Goal: Information Seeking & Learning: Find specific fact

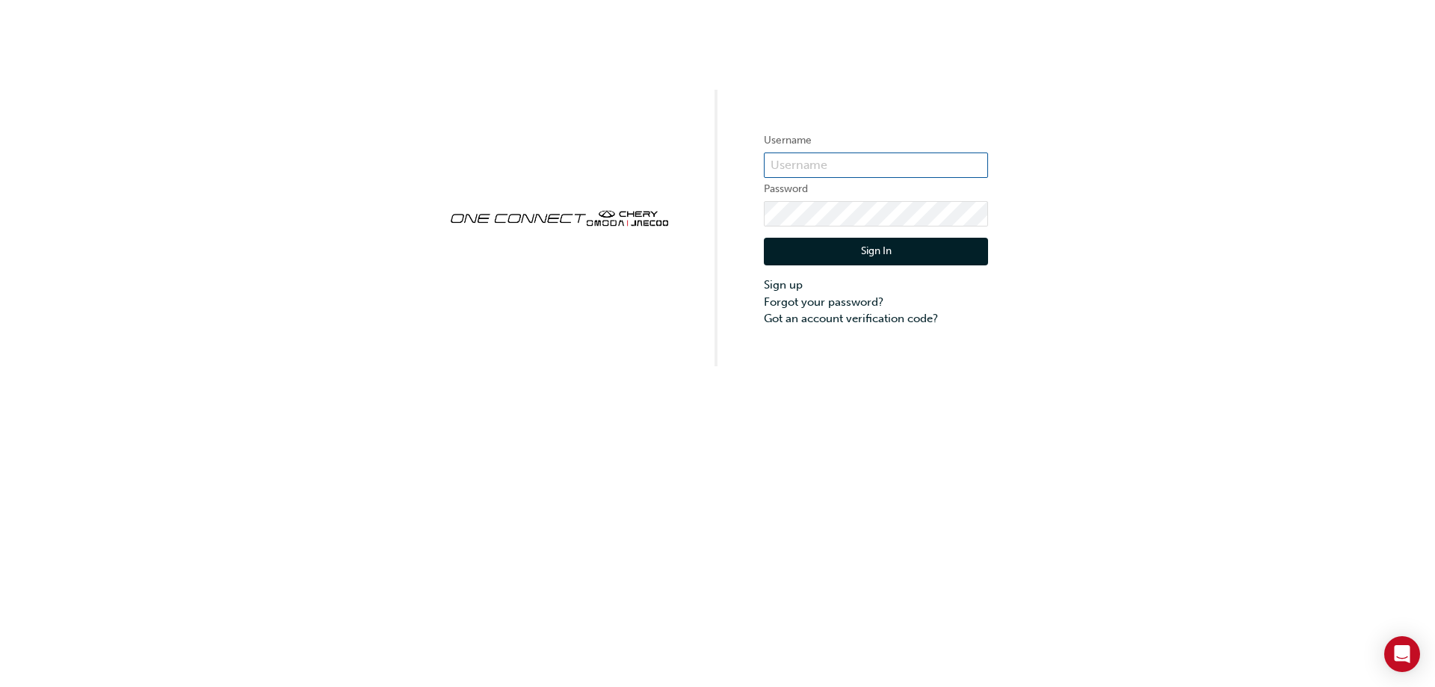
type input "CHAU0651"
click at [811, 249] on button "Sign In" at bounding box center [876, 252] width 224 height 28
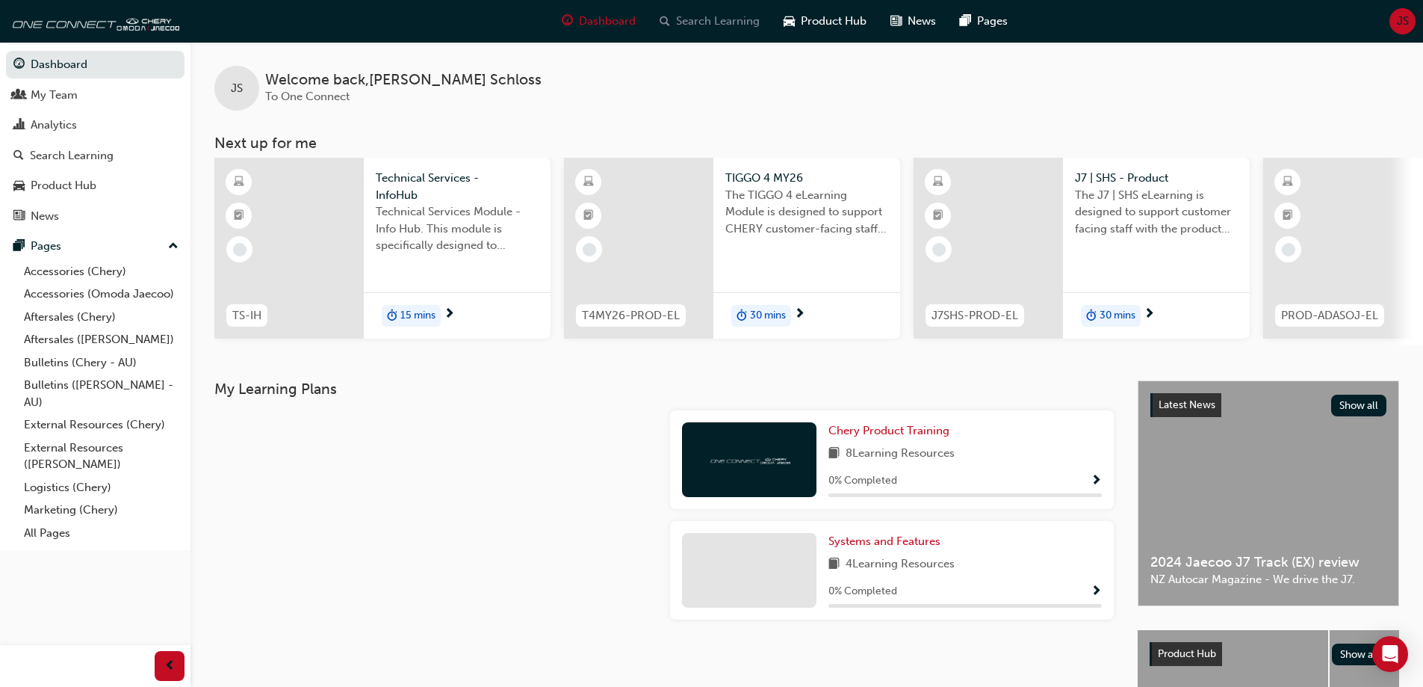
click at [681, 17] on span "Search Learning" at bounding box center [718, 21] width 84 height 17
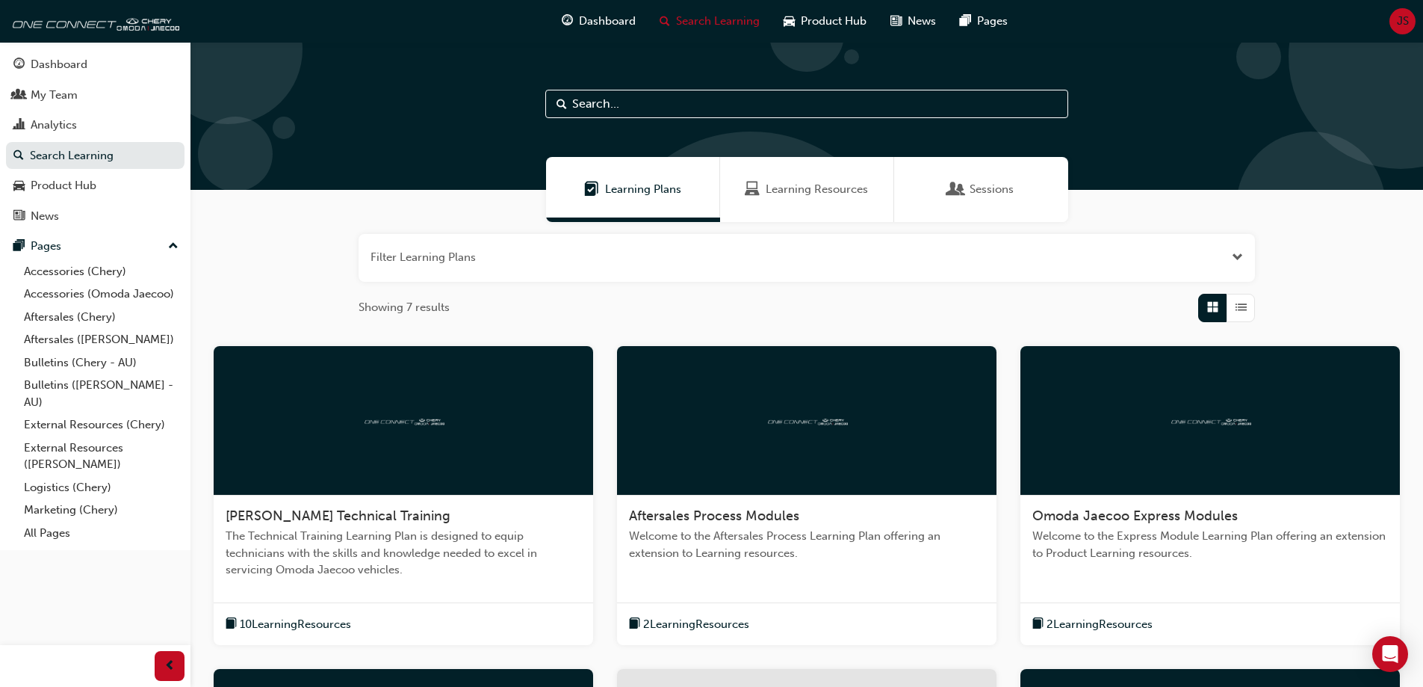
click at [634, 102] on input "text" at bounding box center [806, 104] width 523 height 28
paste input "[US_VEHICLE_IDENTIFICATION_NUMBER]"
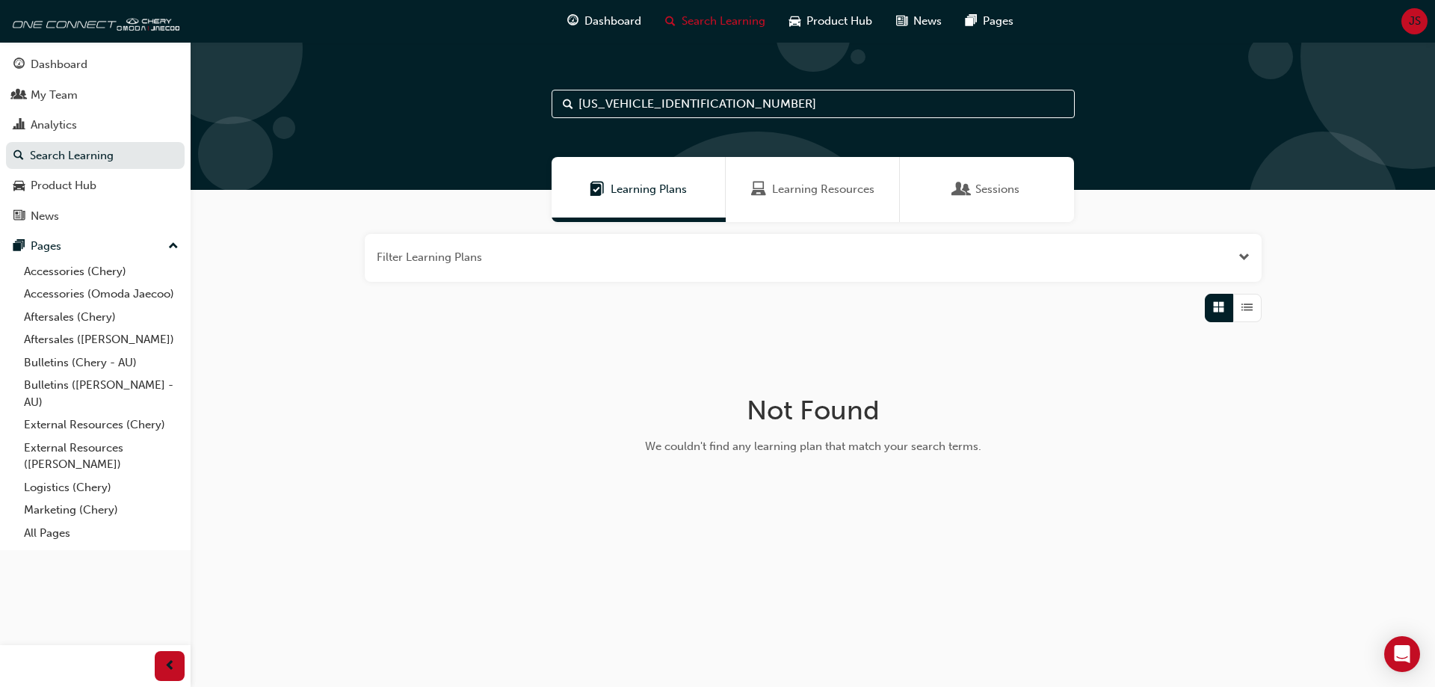
click at [743, 99] on input "[US_VEHICLE_IDENTIFICATION_NUMBER]" at bounding box center [812, 104] width 523 height 28
type input "paint"
click at [46, 189] on div "Product Hub" at bounding box center [64, 185] width 66 height 17
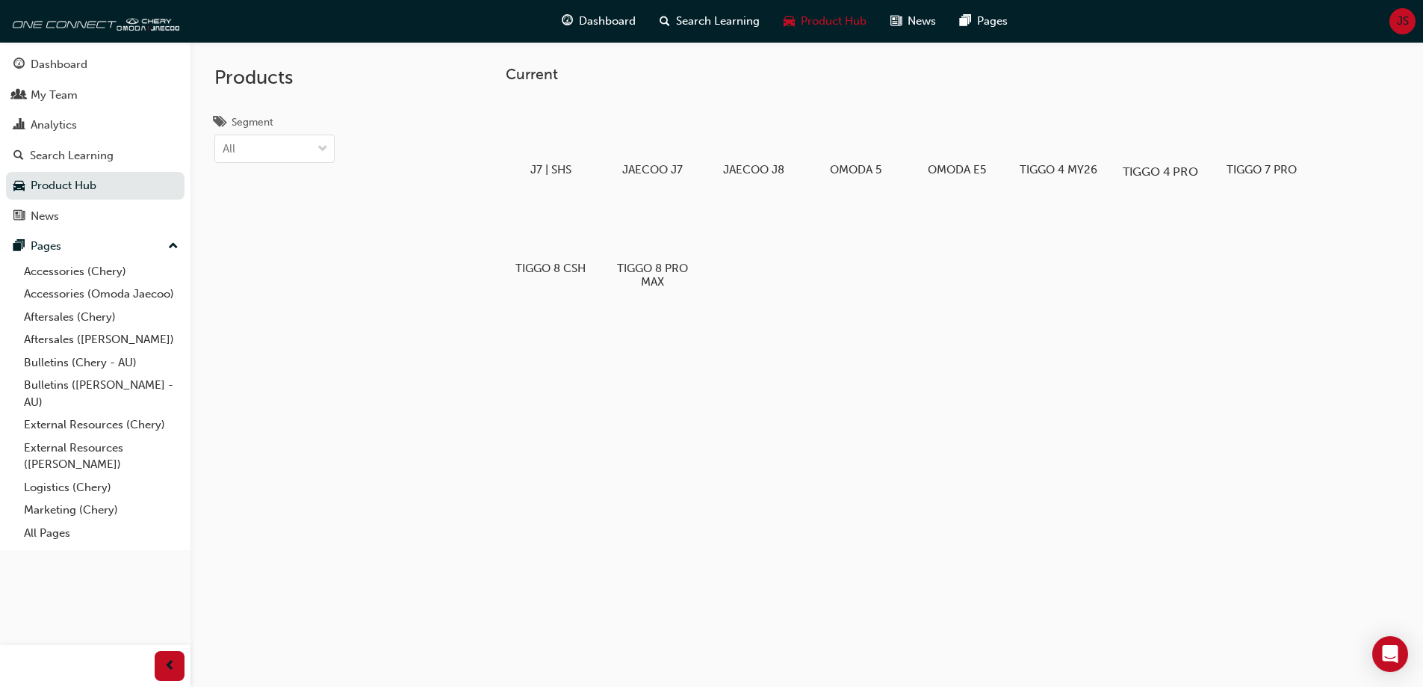
click at [1172, 142] on div at bounding box center [1159, 129] width 83 height 60
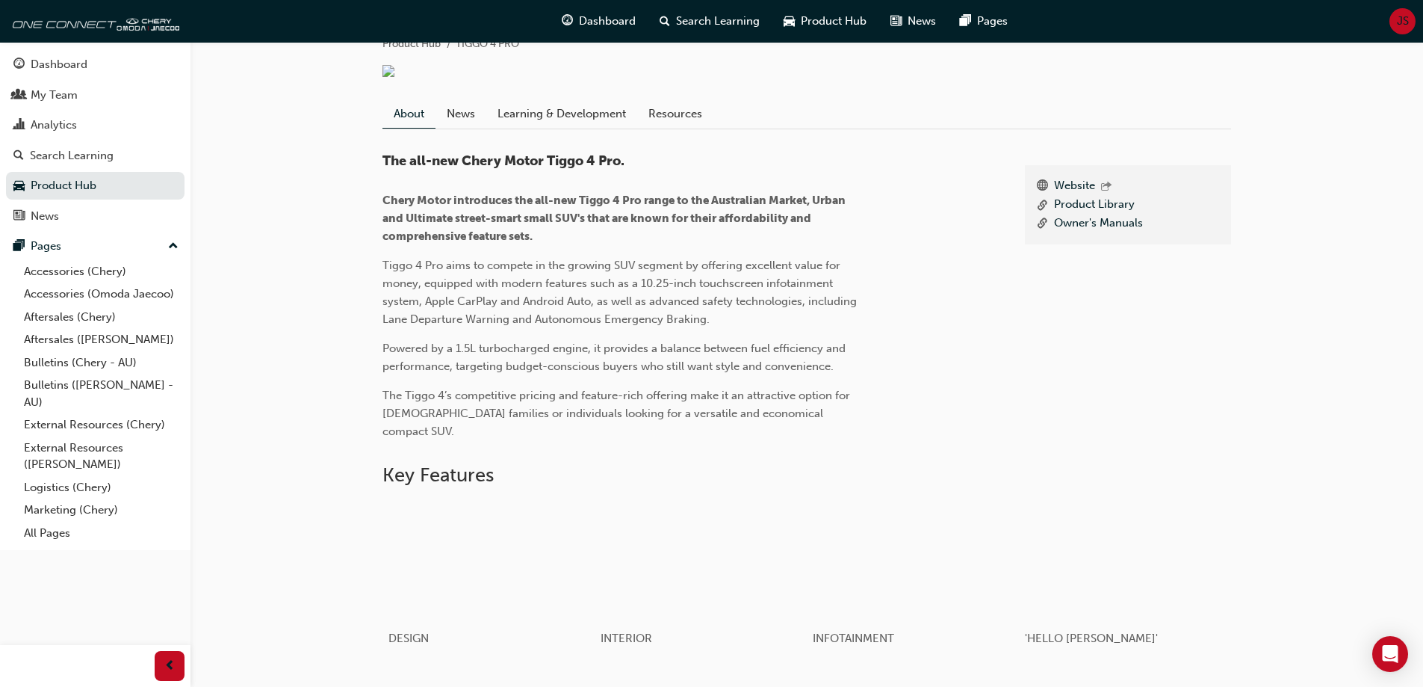
scroll to position [299, 0]
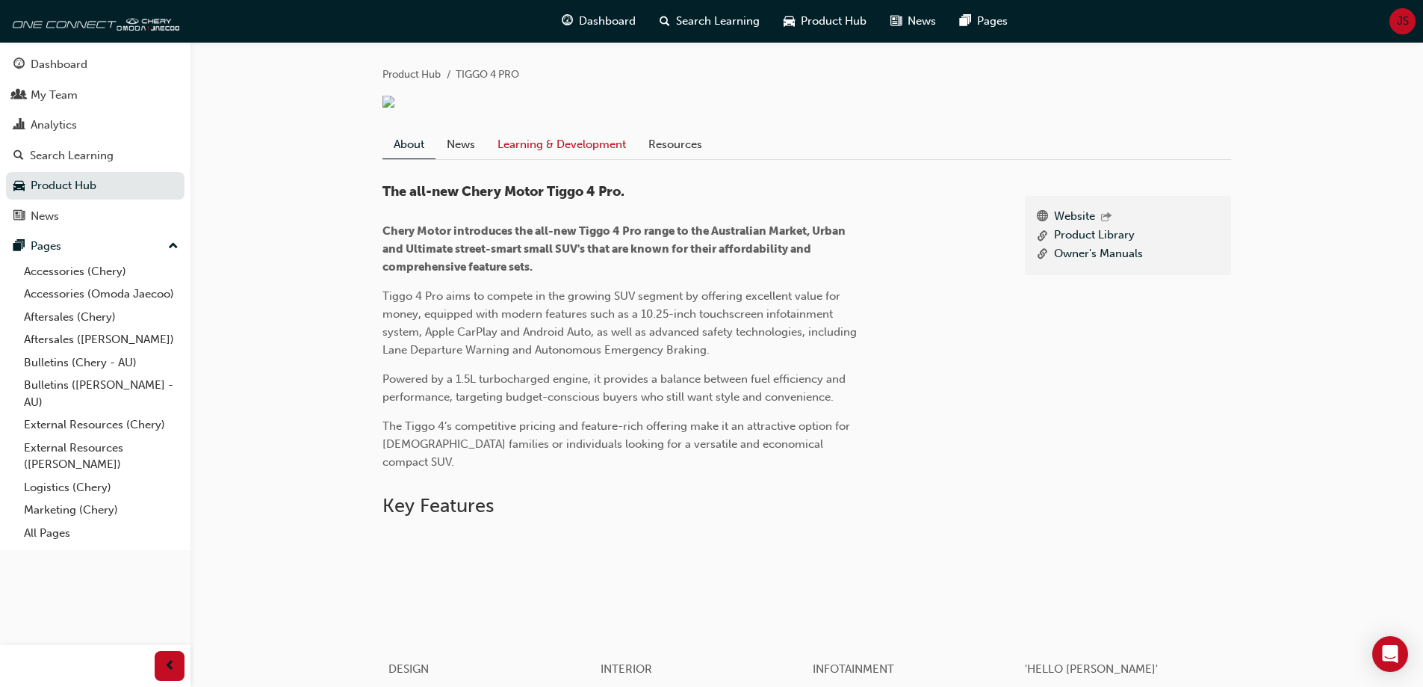
click at [629, 157] on link "Learning & Development" at bounding box center [561, 144] width 151 height 28
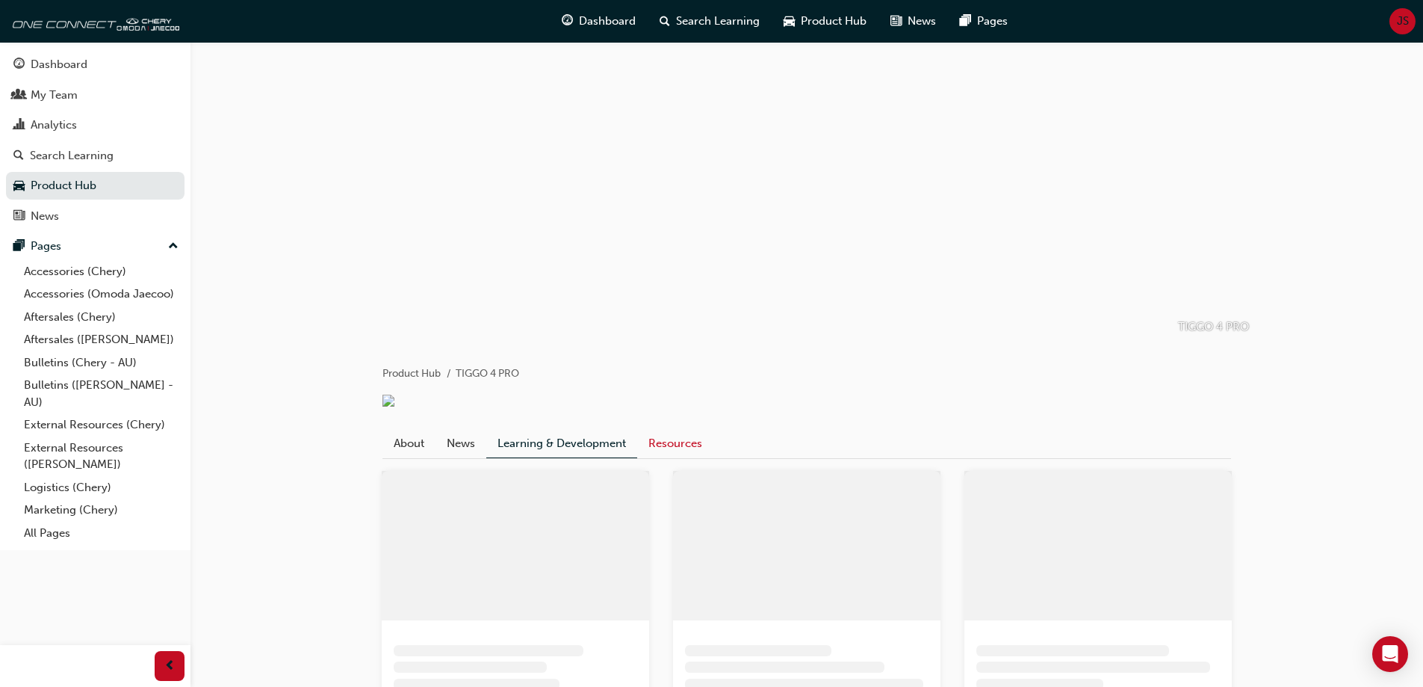
click at [656, 456] on link "Resources" at bounding box center [675, 443] width 76 height 28
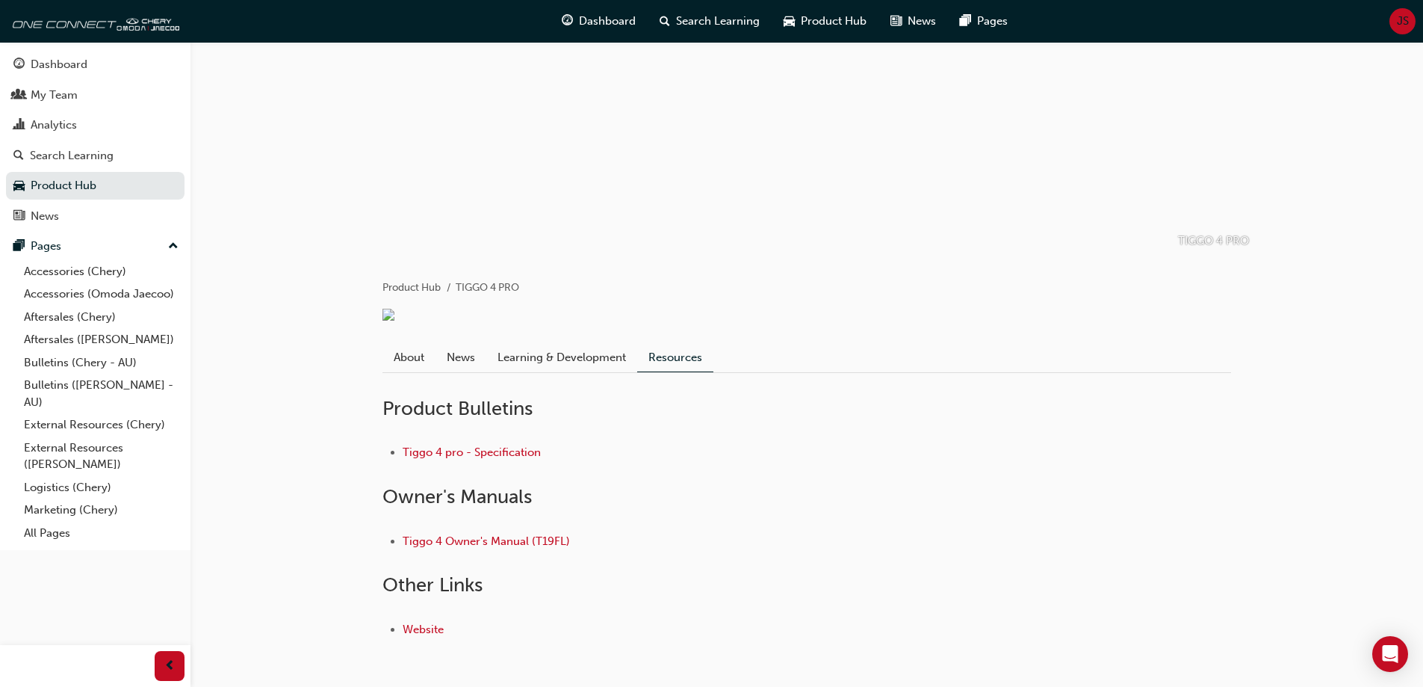
scroll to position [164, 0]
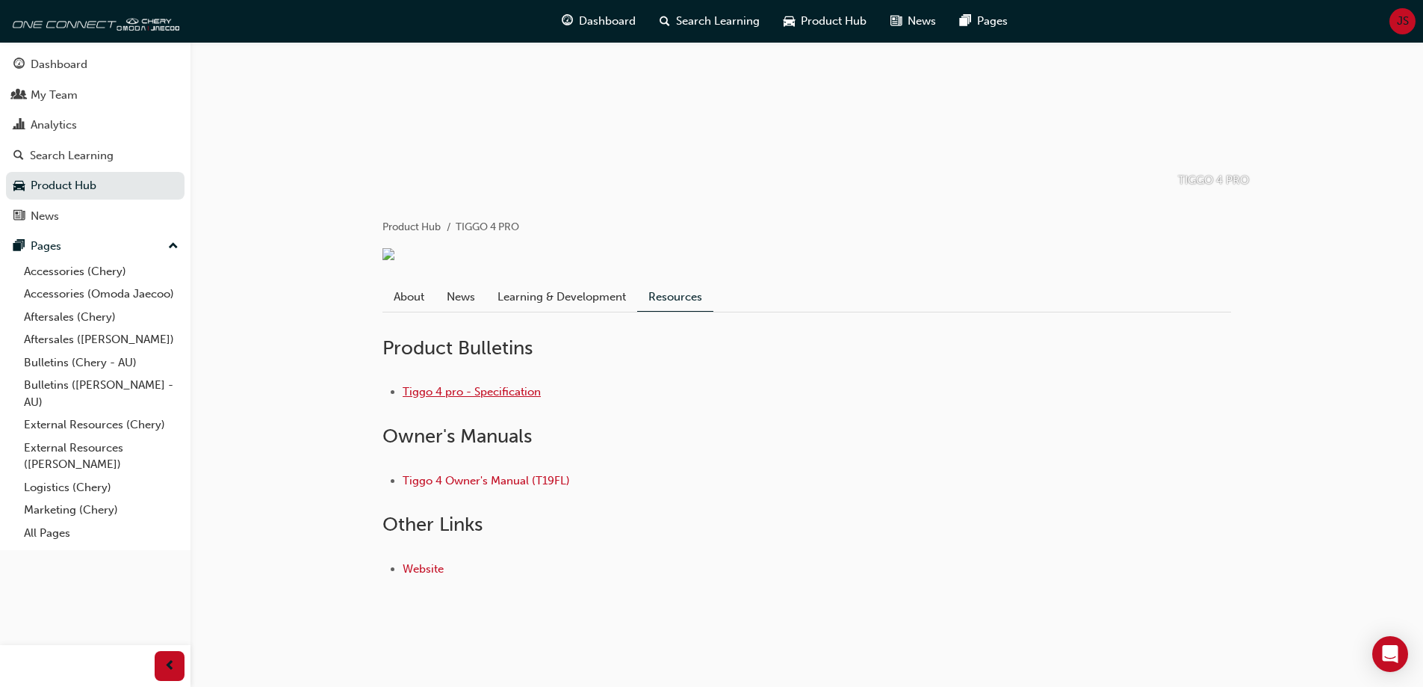
click at [445, 396] on link "Tiggo 4 pro - Specification" at bounding box center [472, 391] width 138 height 13
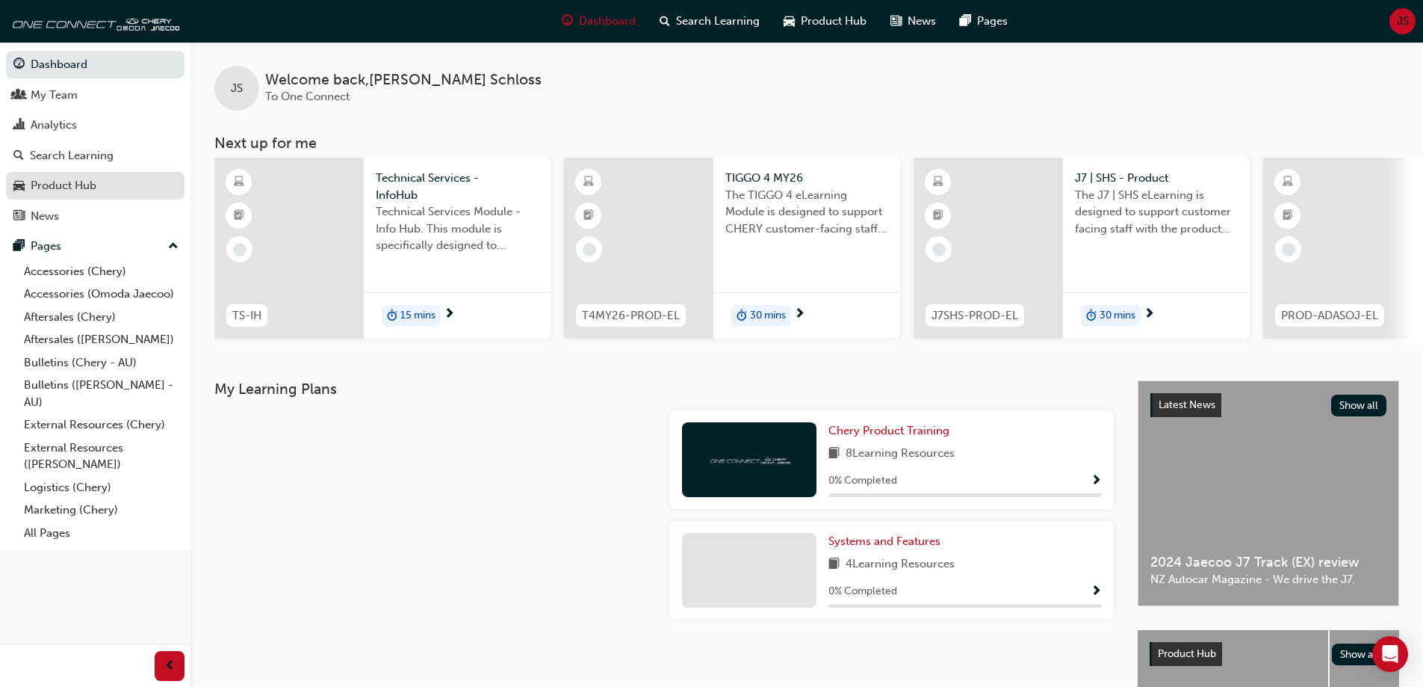
click at [61, 182] on div "Product Hub" at bounding box center [64, 185] width 66 height 17
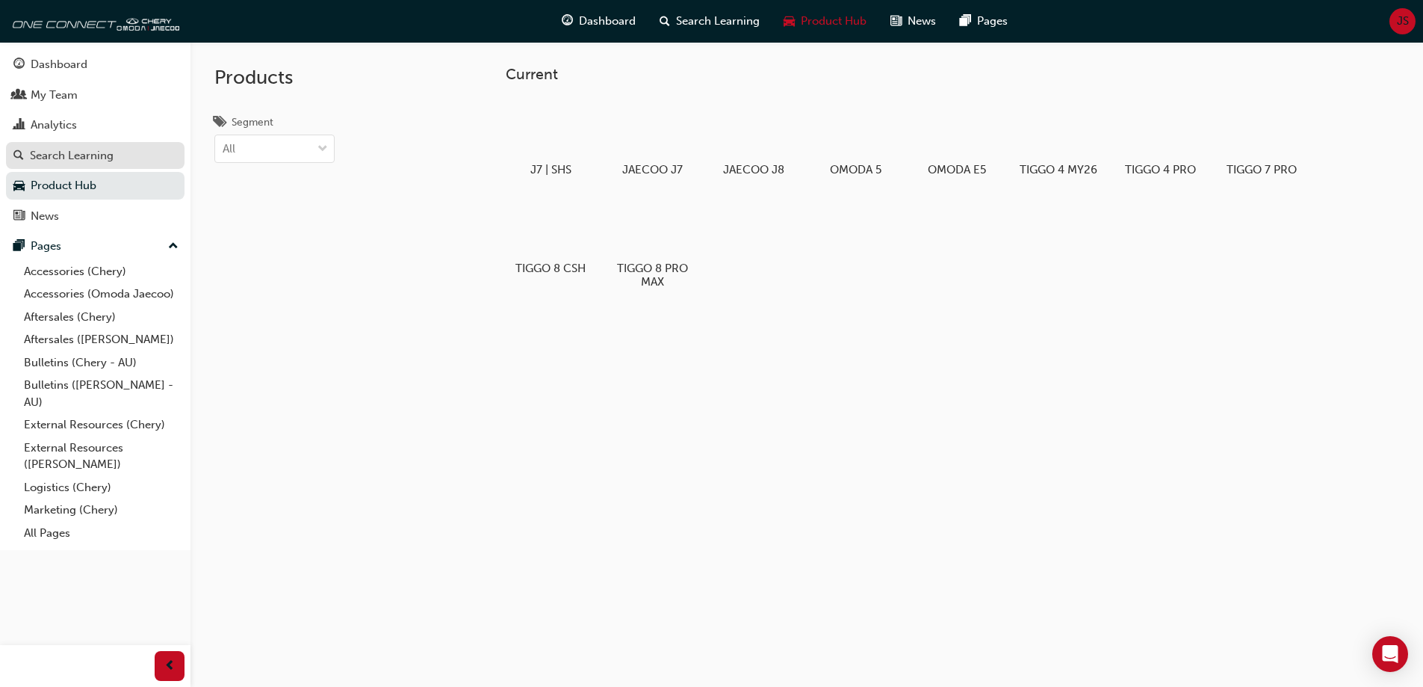
click at [68, 150] on div "Search Learning" at bounding box center [72, 155] width 84 height 17
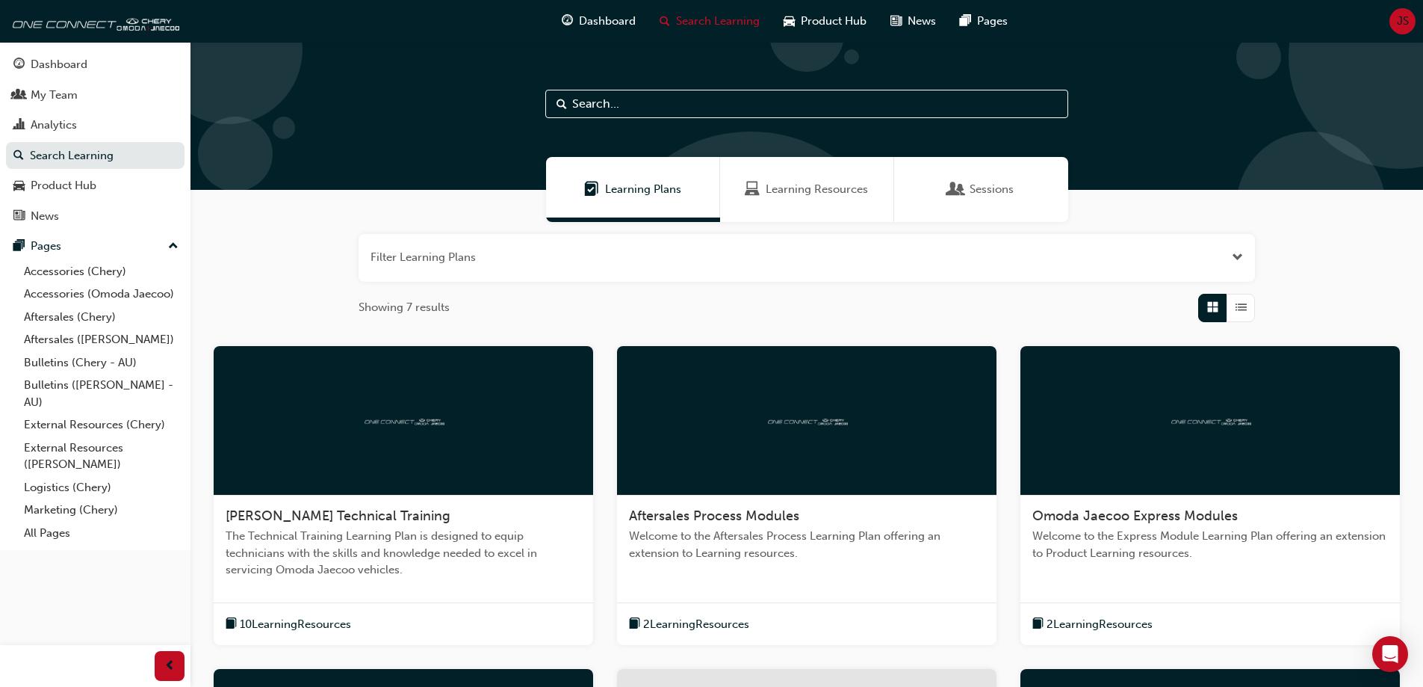
click at [770, 190] on span "Learning Resources" at bounding box center [817, 189] width 102 height 17
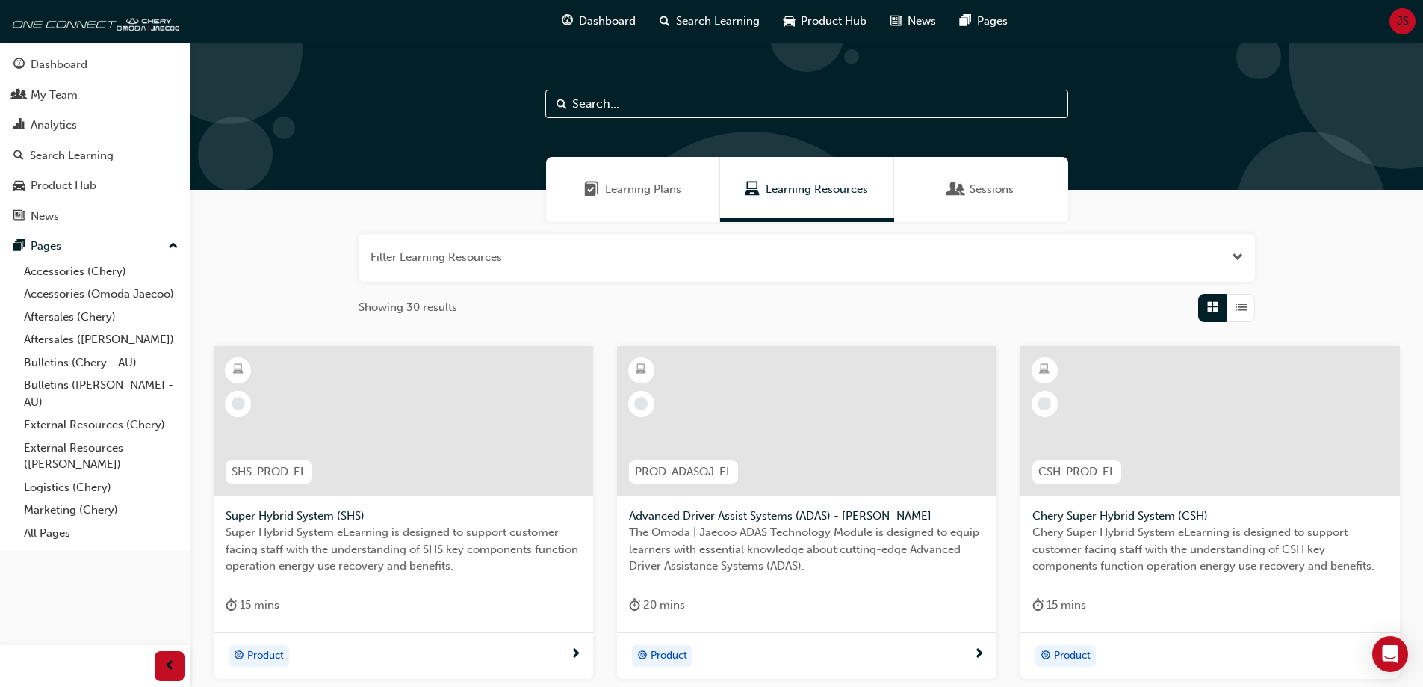
click at [666, 111] on input "text" at bounding box center [806, 104] width 523 height 28
type input "paint code"
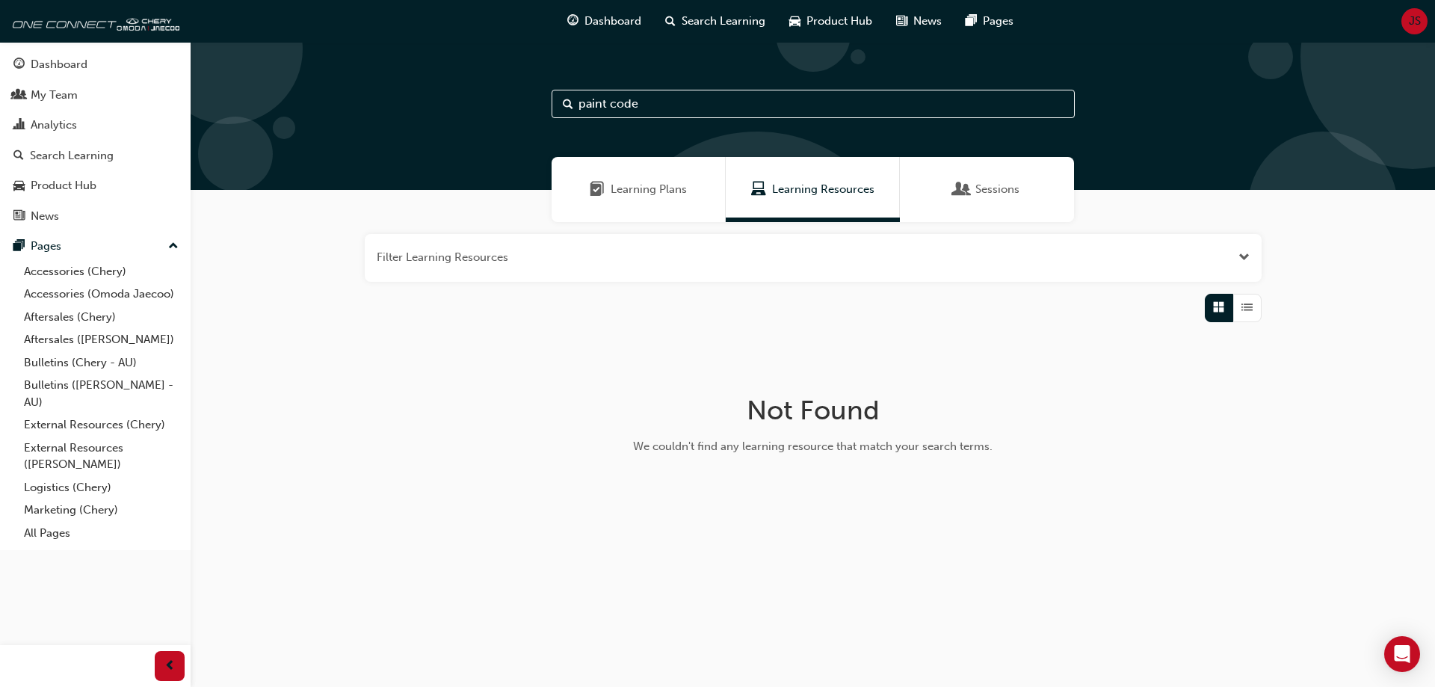
click at [962, 189] on span "Sessions" at bounding box center [961, 189] width 15 height 17
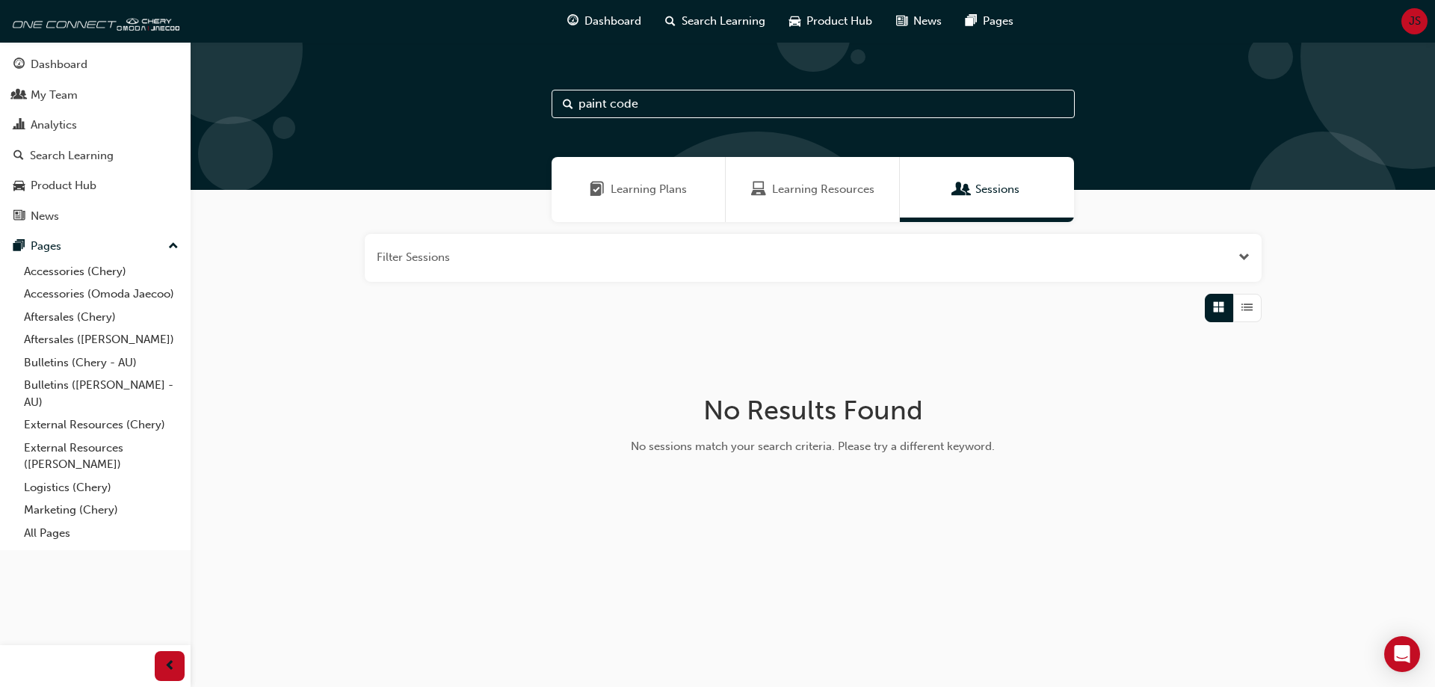
click at [607, 179] on div "Learning Plans" at bounding box center [638, 189] width 174 height 65
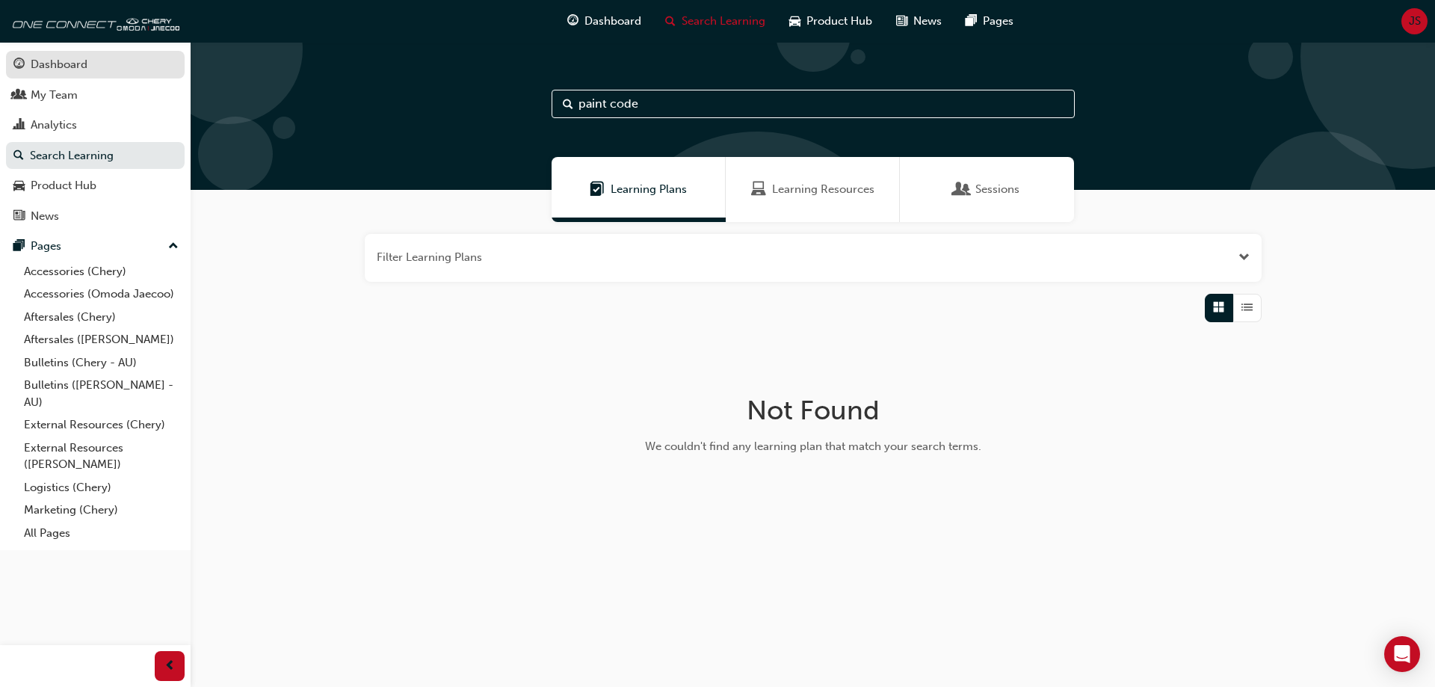
click at [67, 63] on div "Dashboard" at bounding box center [59, 64] width 57 height 17
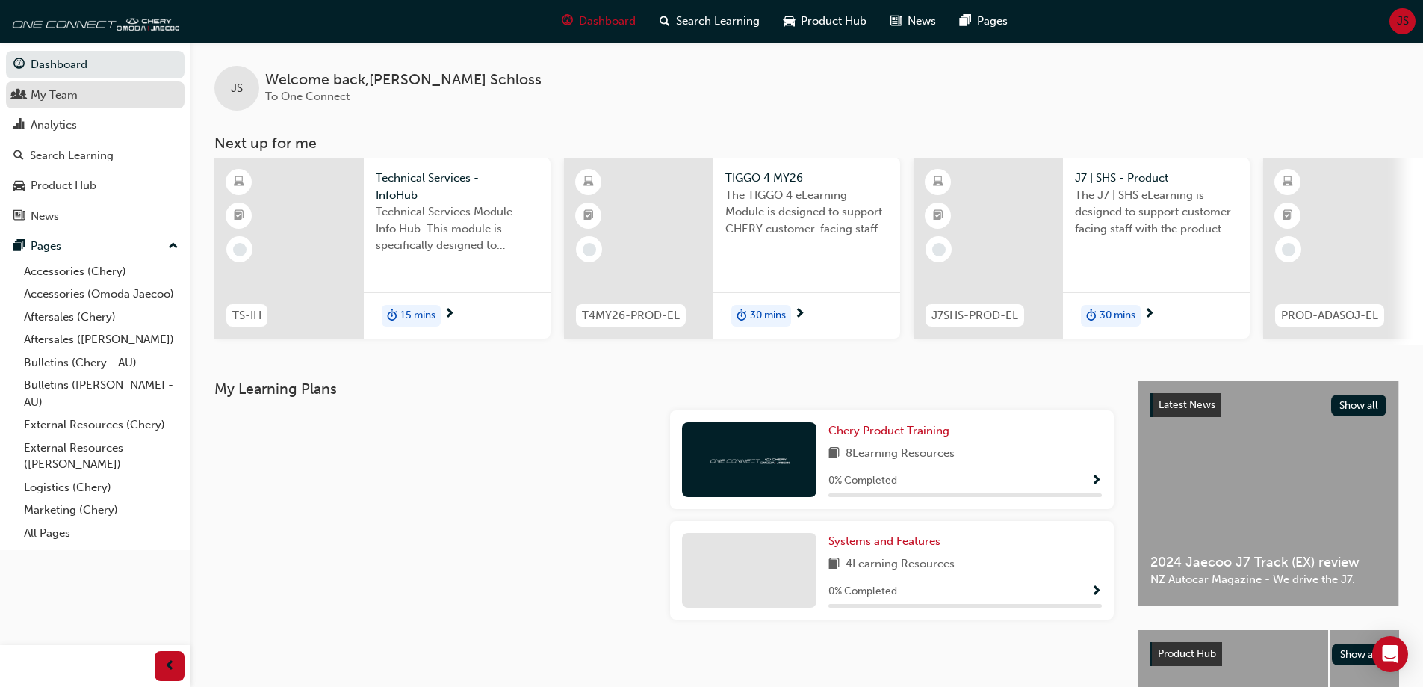
click at [60, 94] on div "My Team" at bounding box center [54, 95] width 47 height 17
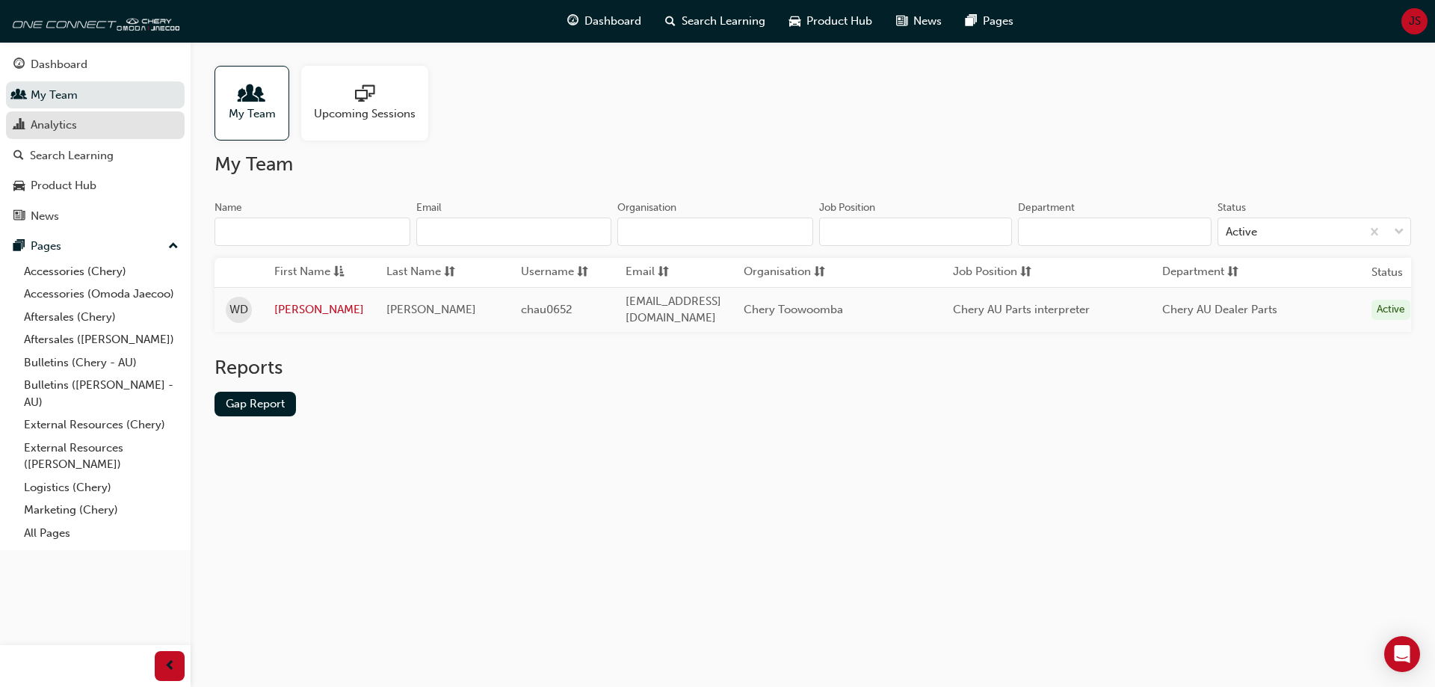
click at [60, 136] on link "Analytics" at bounding box center [95, 125] width 179 height 28
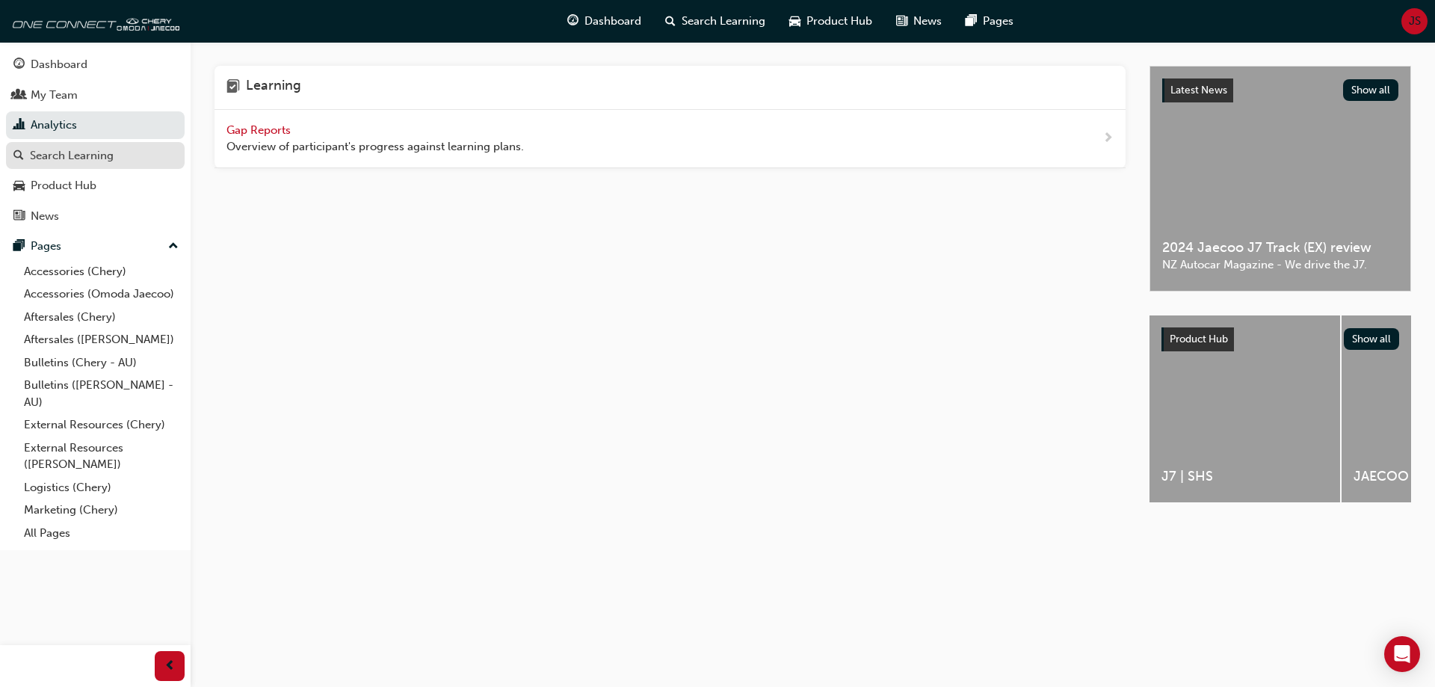
click at [58, 157] on div "Search Learning" at bounding box center [72, 155] width 84 height 17
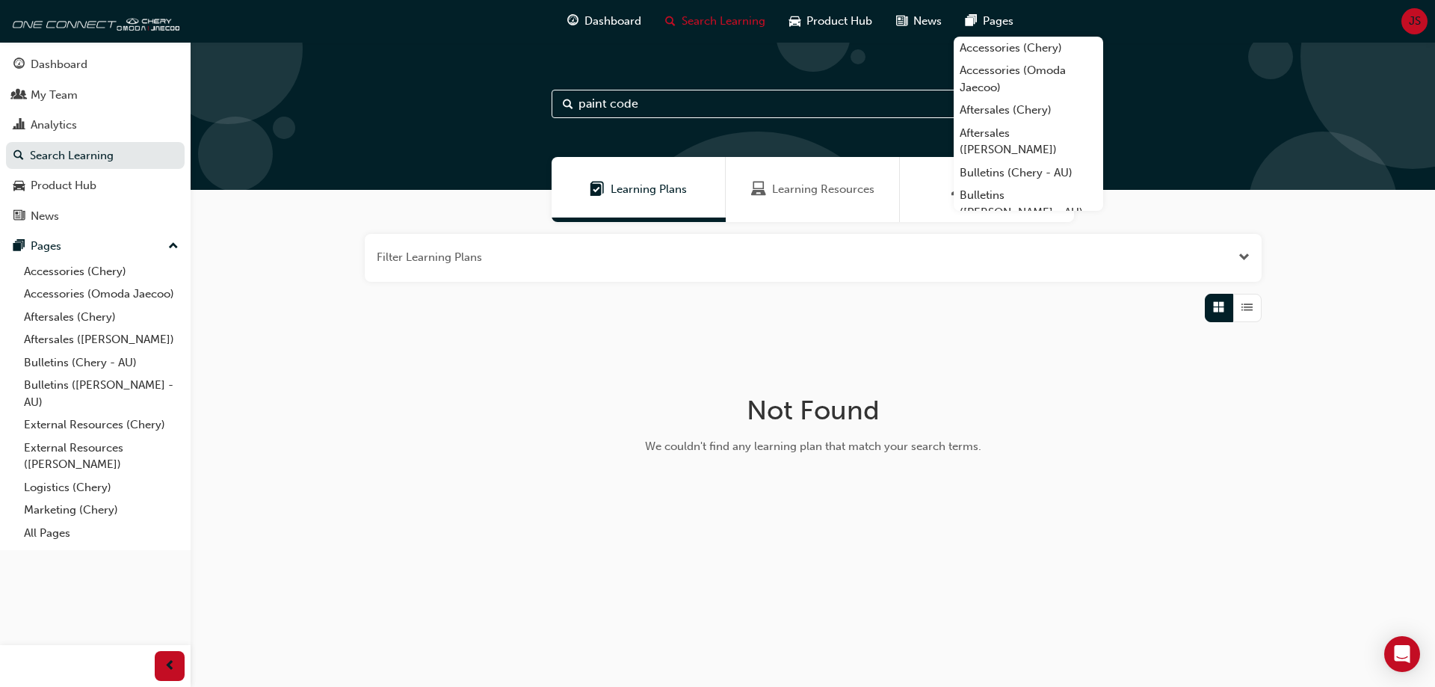
click at [623, 418] on h1 "Not Found" at bounding box center [813, 410] width 474 height 33
click at [113, 432] on link "External Resources (Chery)" at bounding box center [101, 424] width 167 height 23
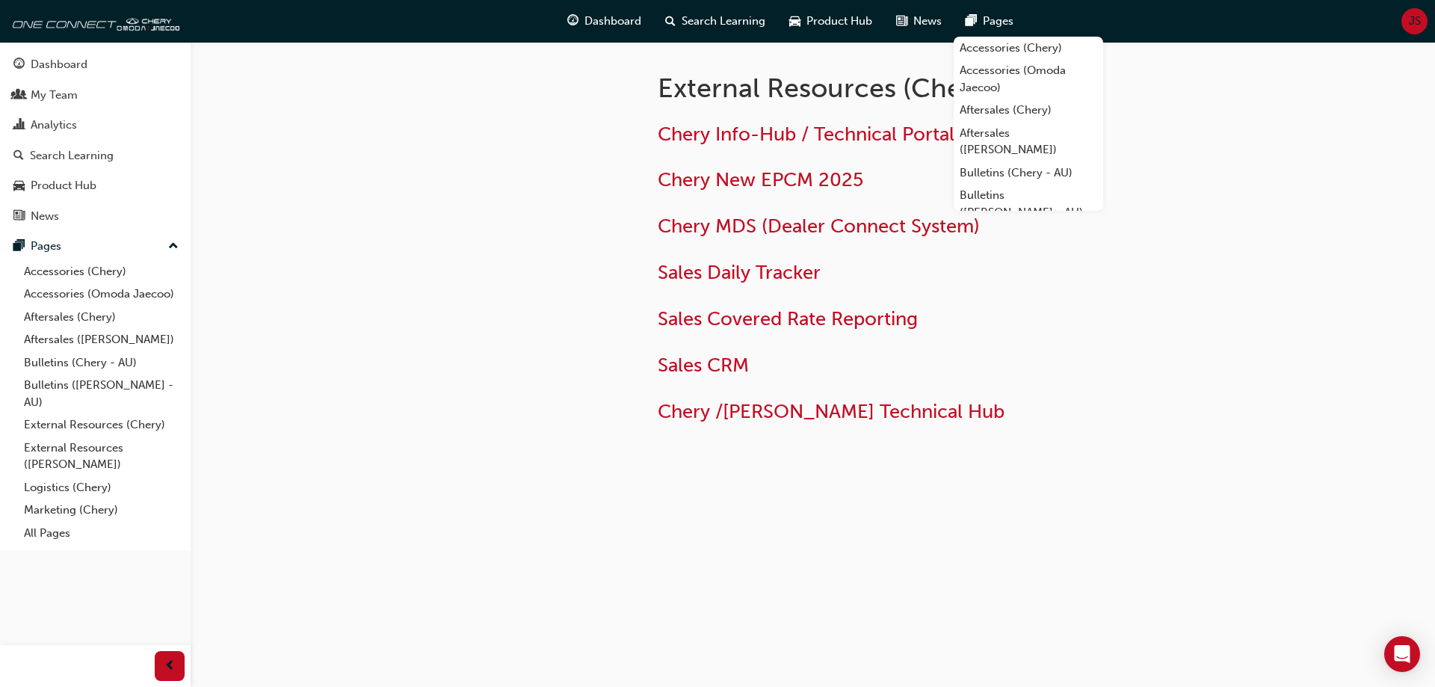
click at [354, 423] on div "External Resources (Chery) Chery Info-Hub / Technical Portal Chery New EPCM 202…" at bounding box center [717, 343] width 1435 height 687
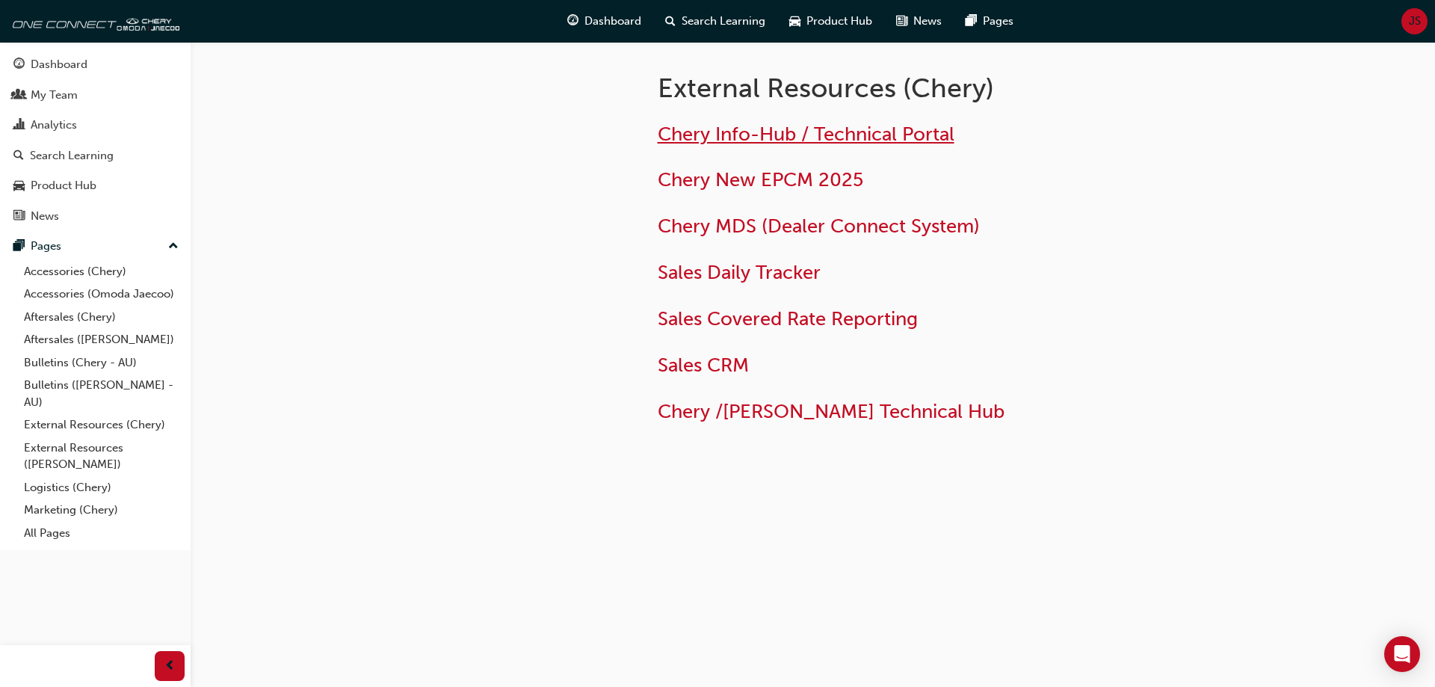
click at [814, 139] on span "Chery Info-Hub / Technical Portal" at bounding box center [805, 134] width 297 height 23
